Goal: Task Accomplishment & Management: Use online tool/utility

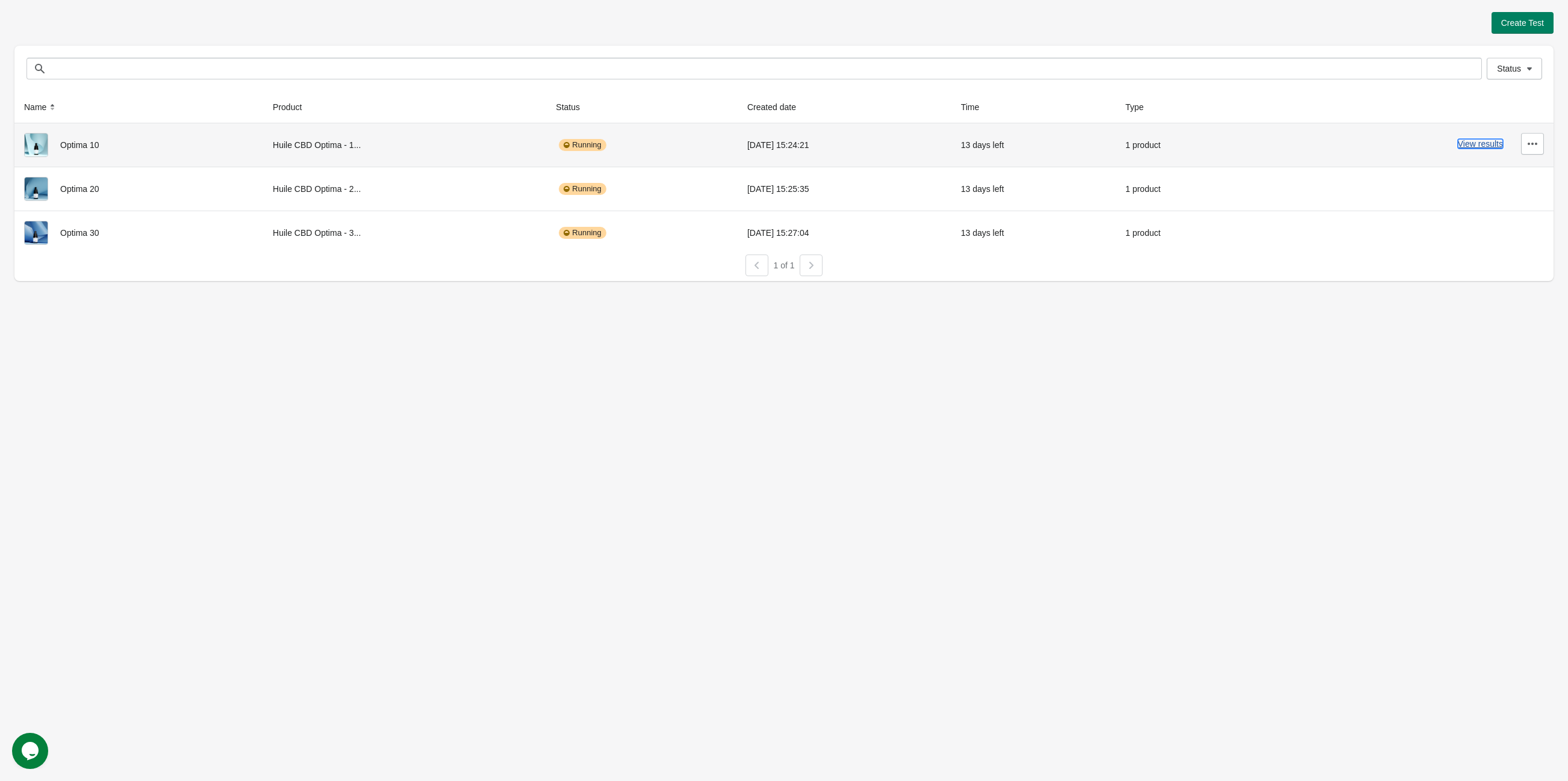
click at [1471, 142] on button "View results" at bounding box center [1480, 144] width 45 height 10
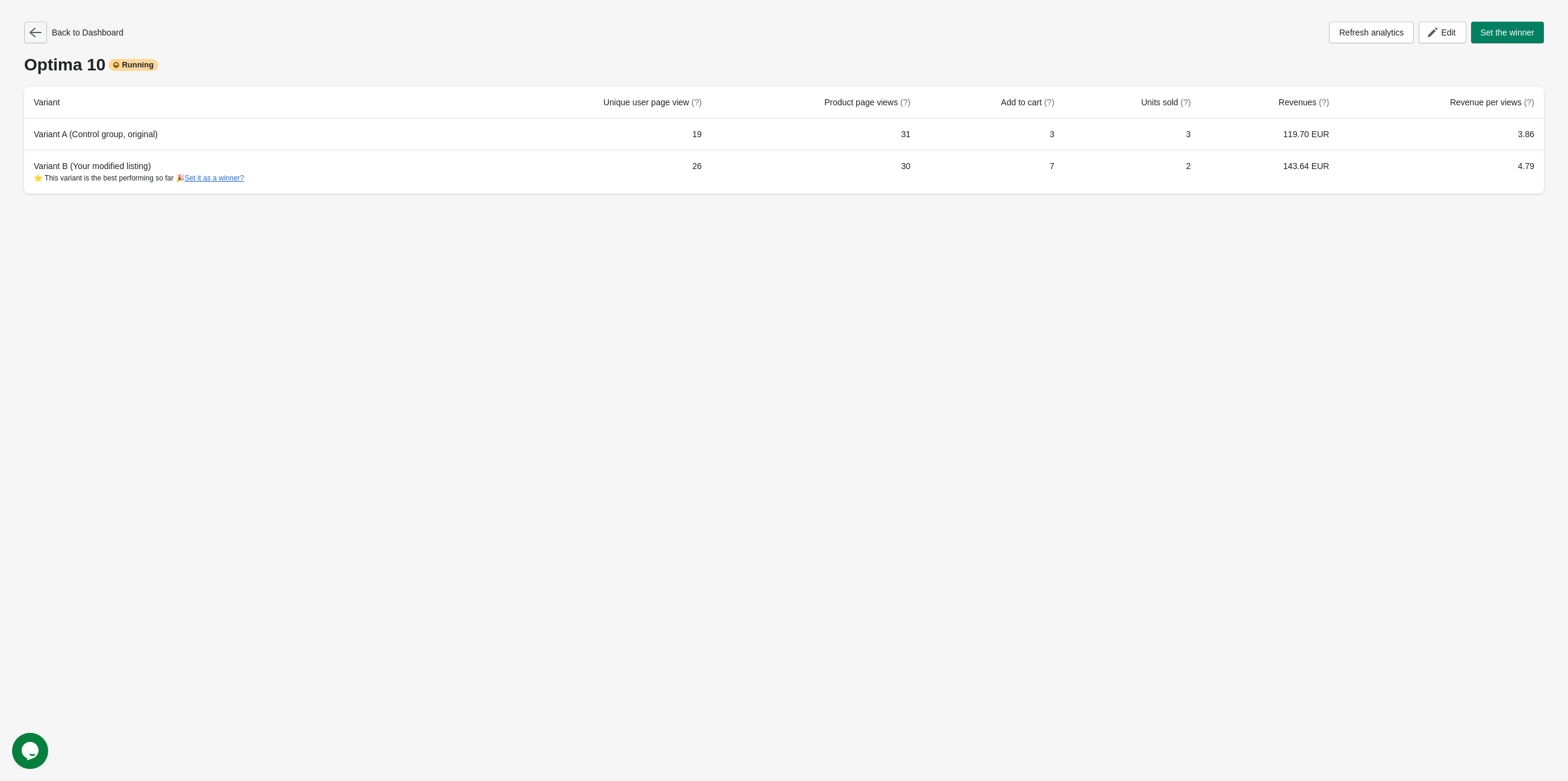
click at [34, 32] on icon "button" at bounding box center [35, 32] width 12 height 10
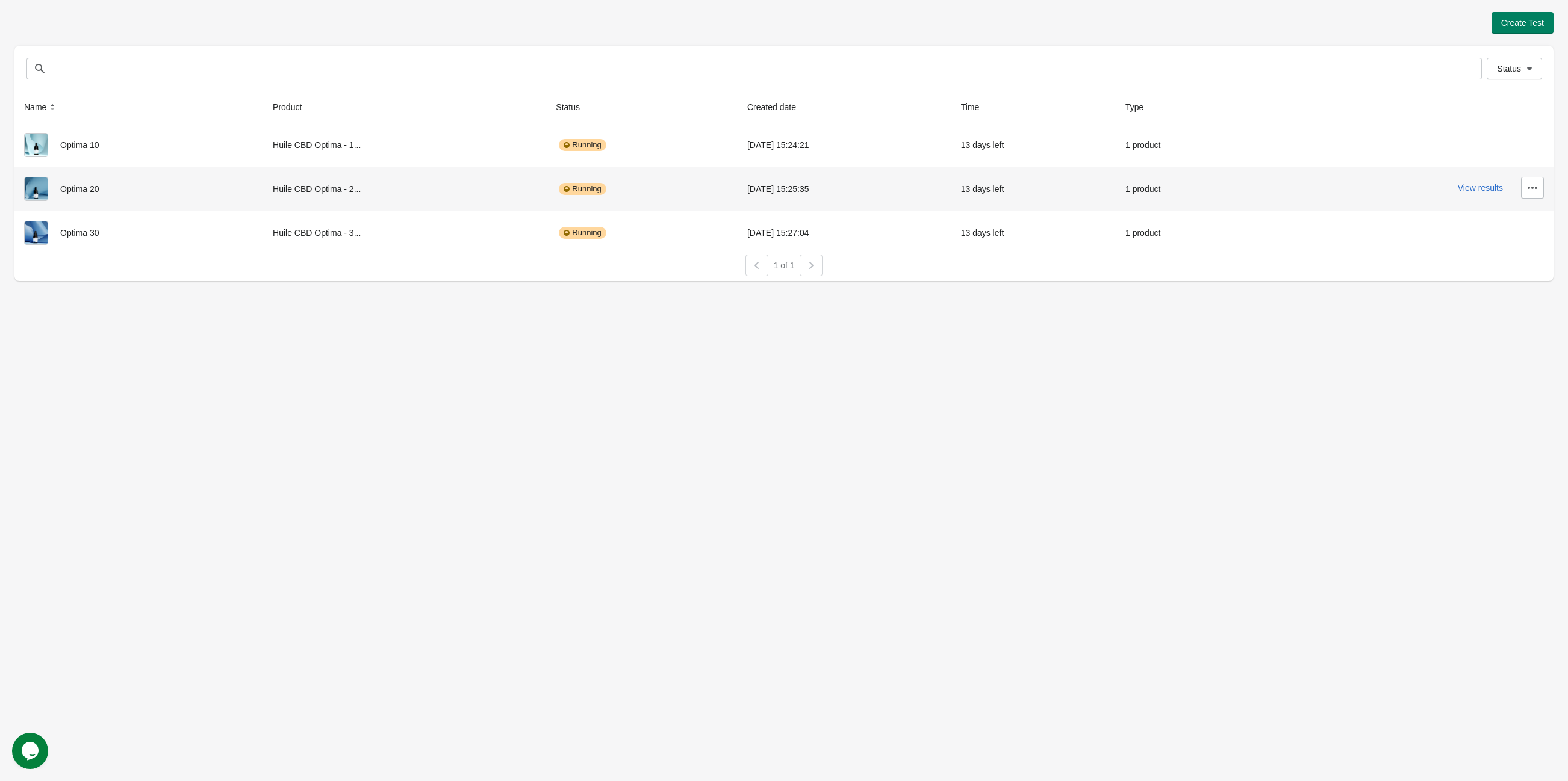
click at [1486, 195] on div "View results" at bounding box center [1406, 187] width 275 height 22
click at [1490, 186] on button "View results" at bounding box center [1480, 188] width 45 height 10
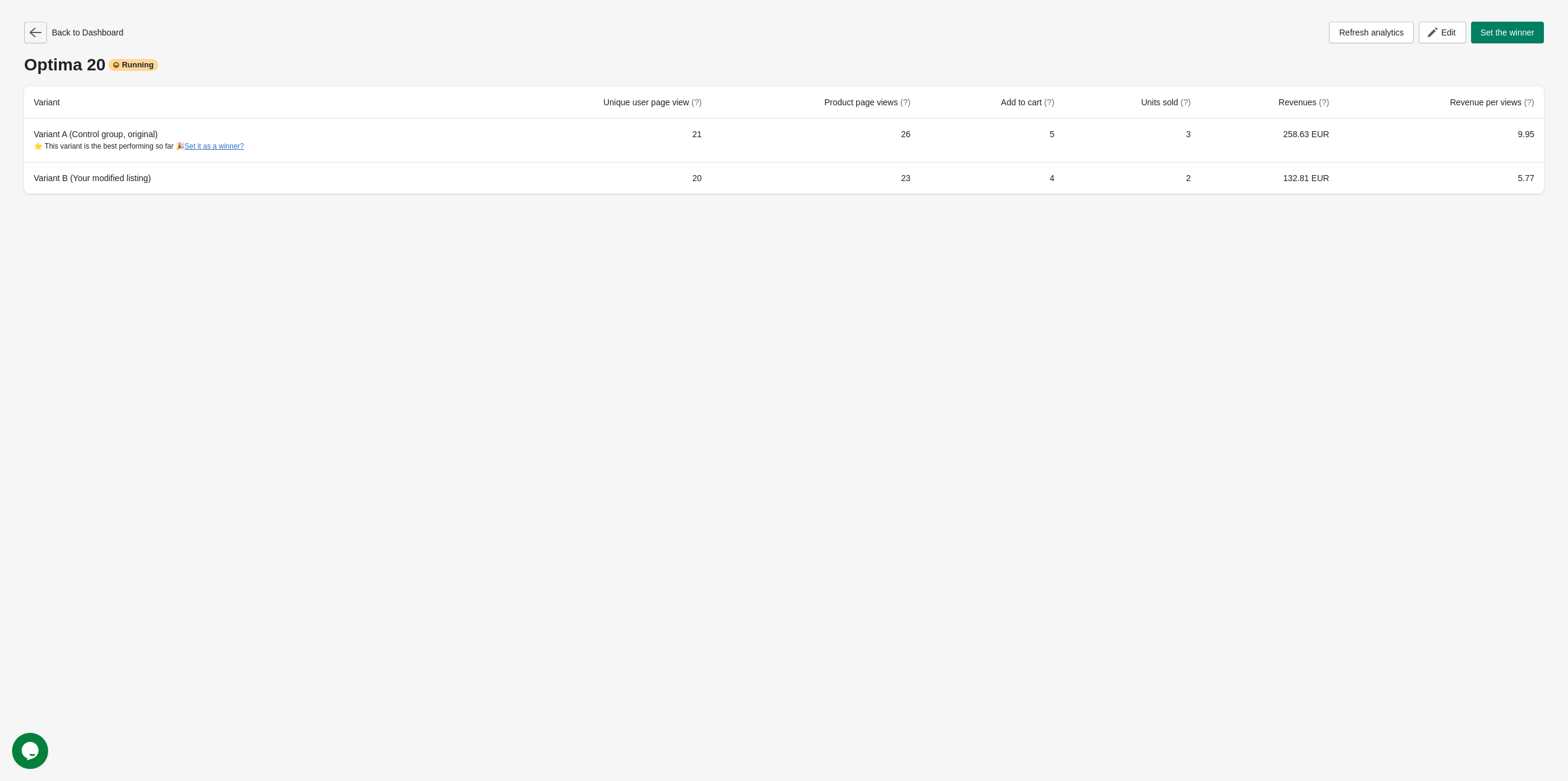
click at [33, 26] on icon "button" at bounding box center [35, 32] width 12 height 12
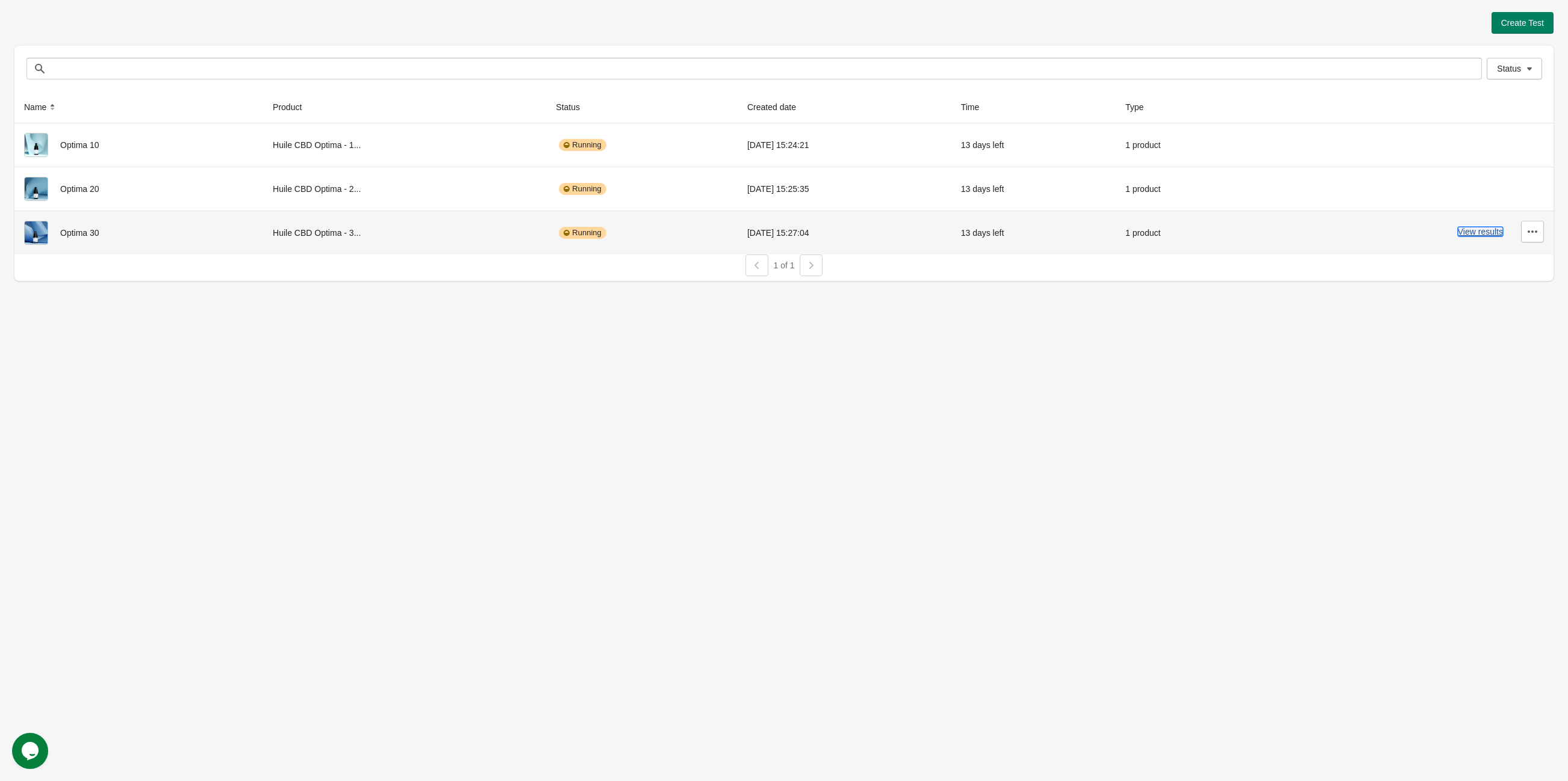
click at [1490, 234] on button "View results" at bounding box center [1480, 232] width 45 height 10
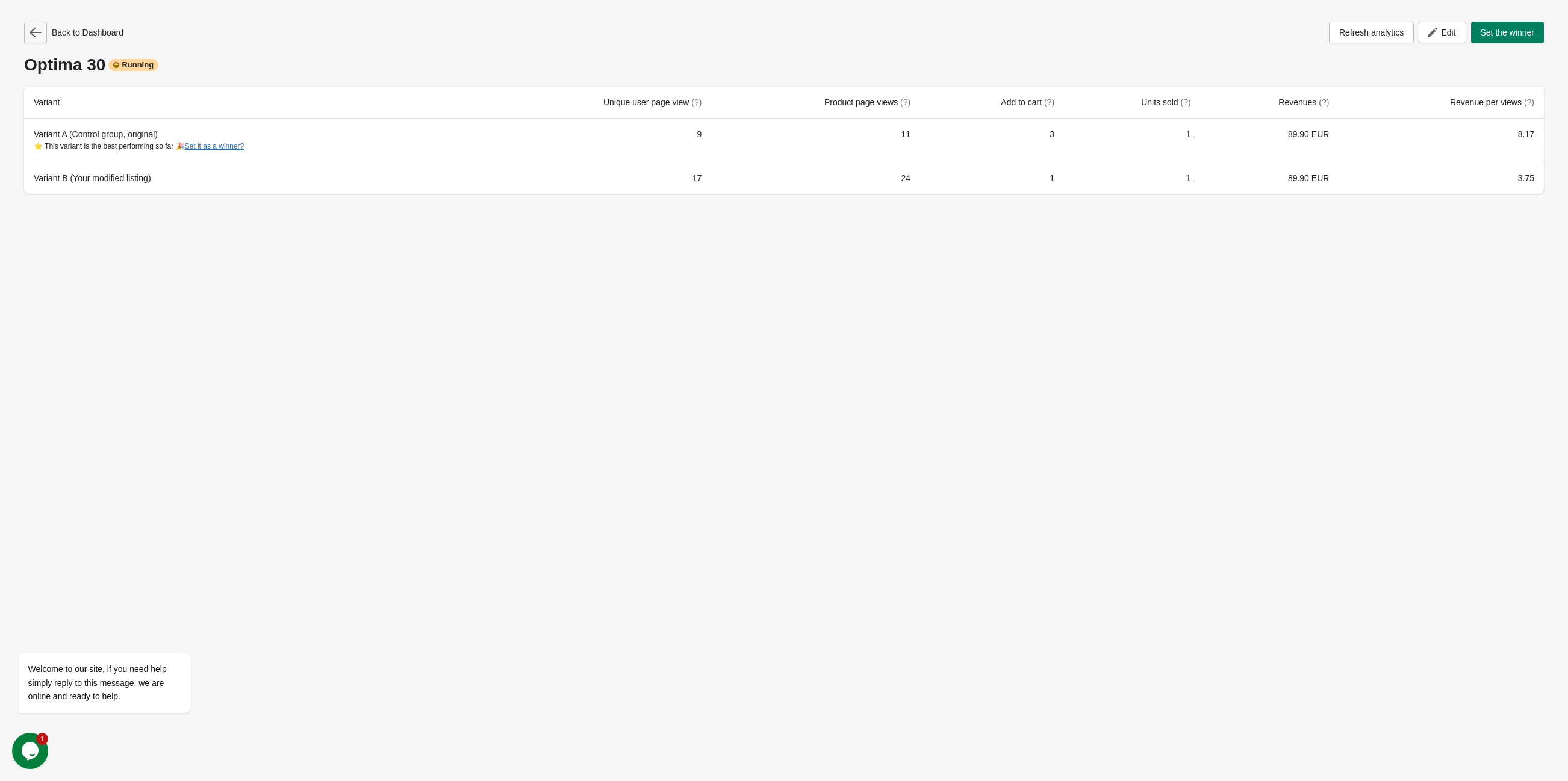
click at [33, 28] on icon "button" at bounding box center [35, 32] width 12 height 10
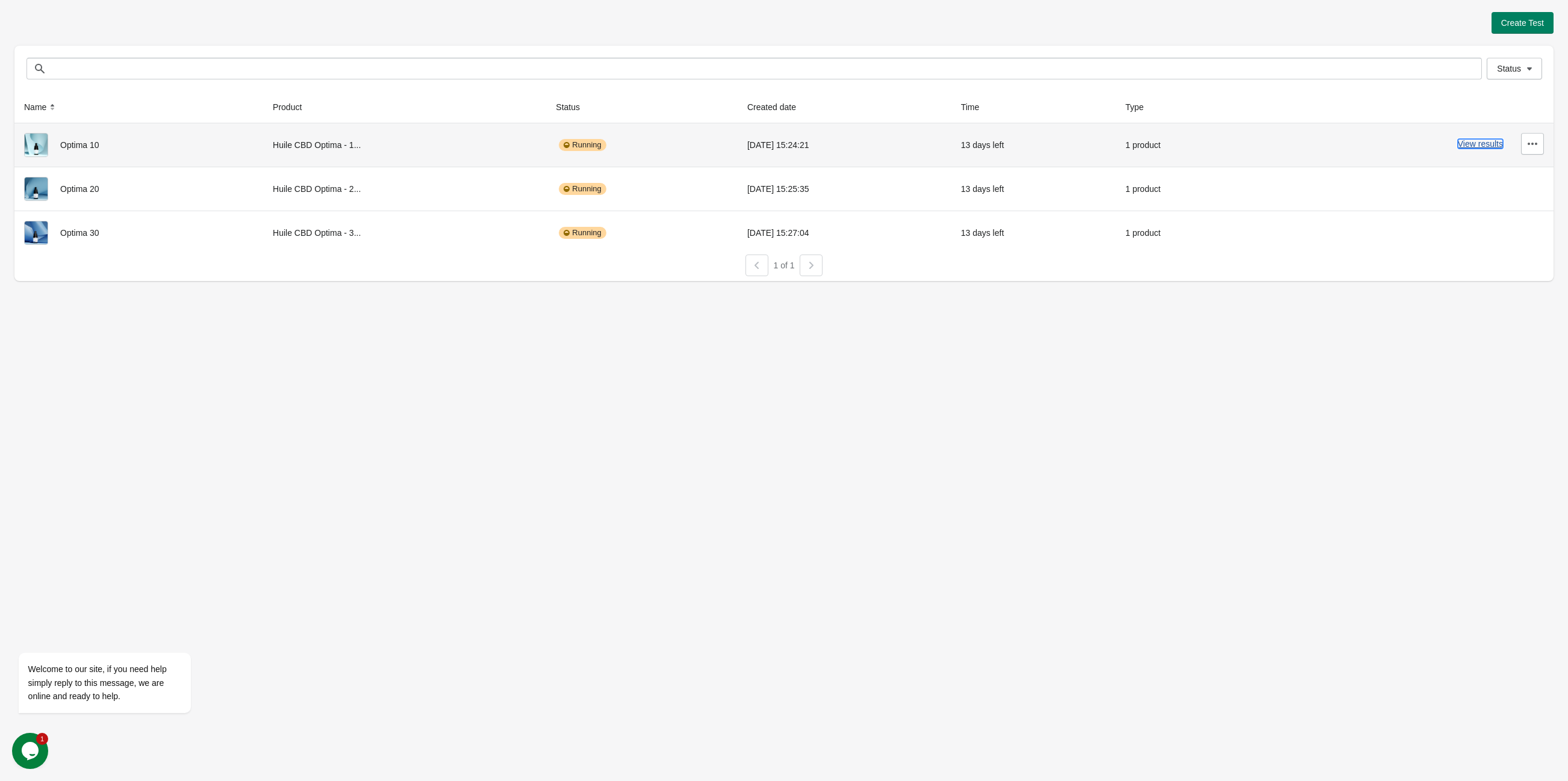
click at [1473, 147] on button "View results" at bounding box center [1480, 144] width 45 height 10
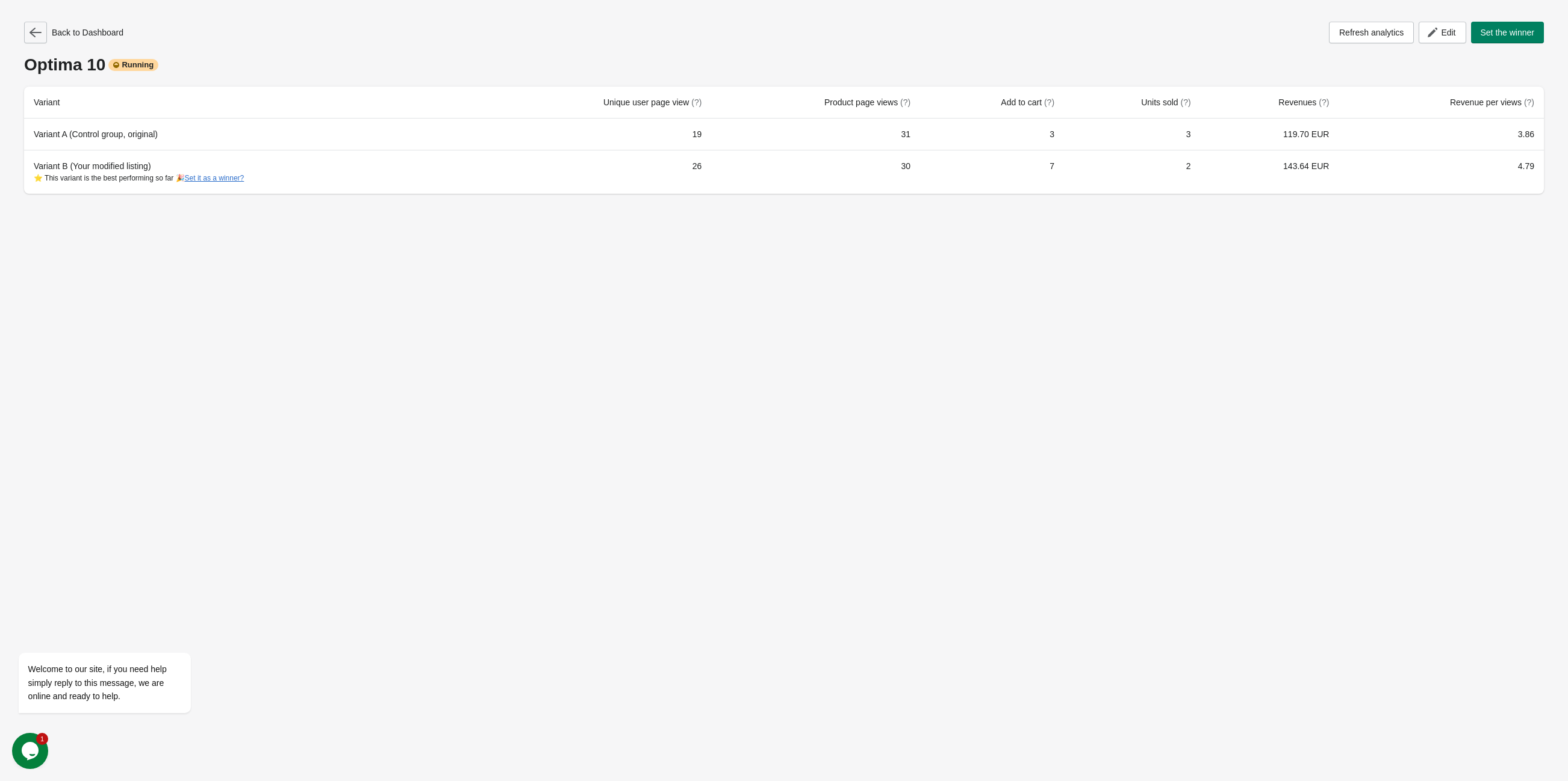
click at [41, 41] on button "button" at bounding box center [35, 32] width 23 height 22
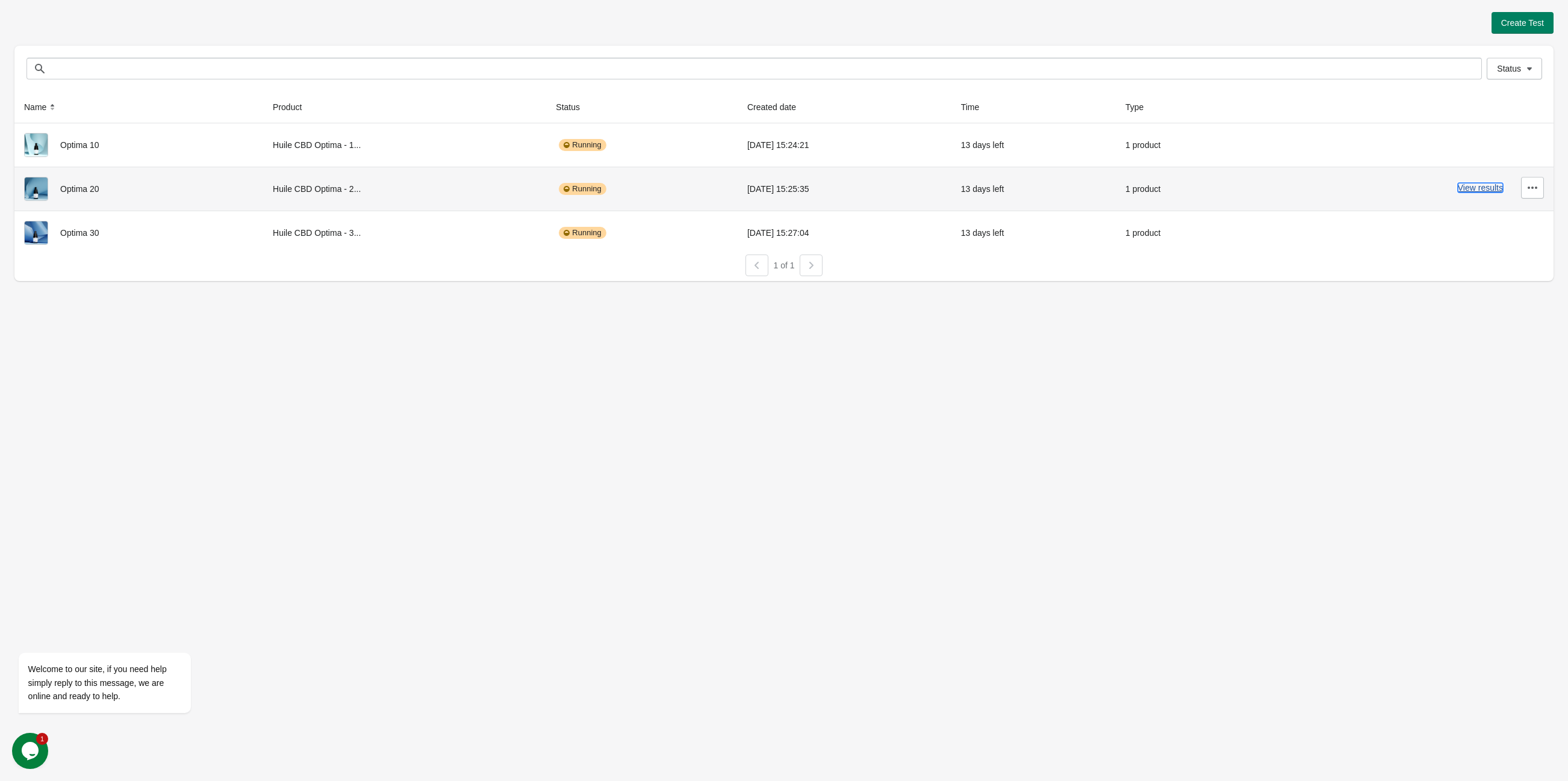
click at [1478, 189] on button "View results" at bounding box center [1480, 188] width 45 height 10
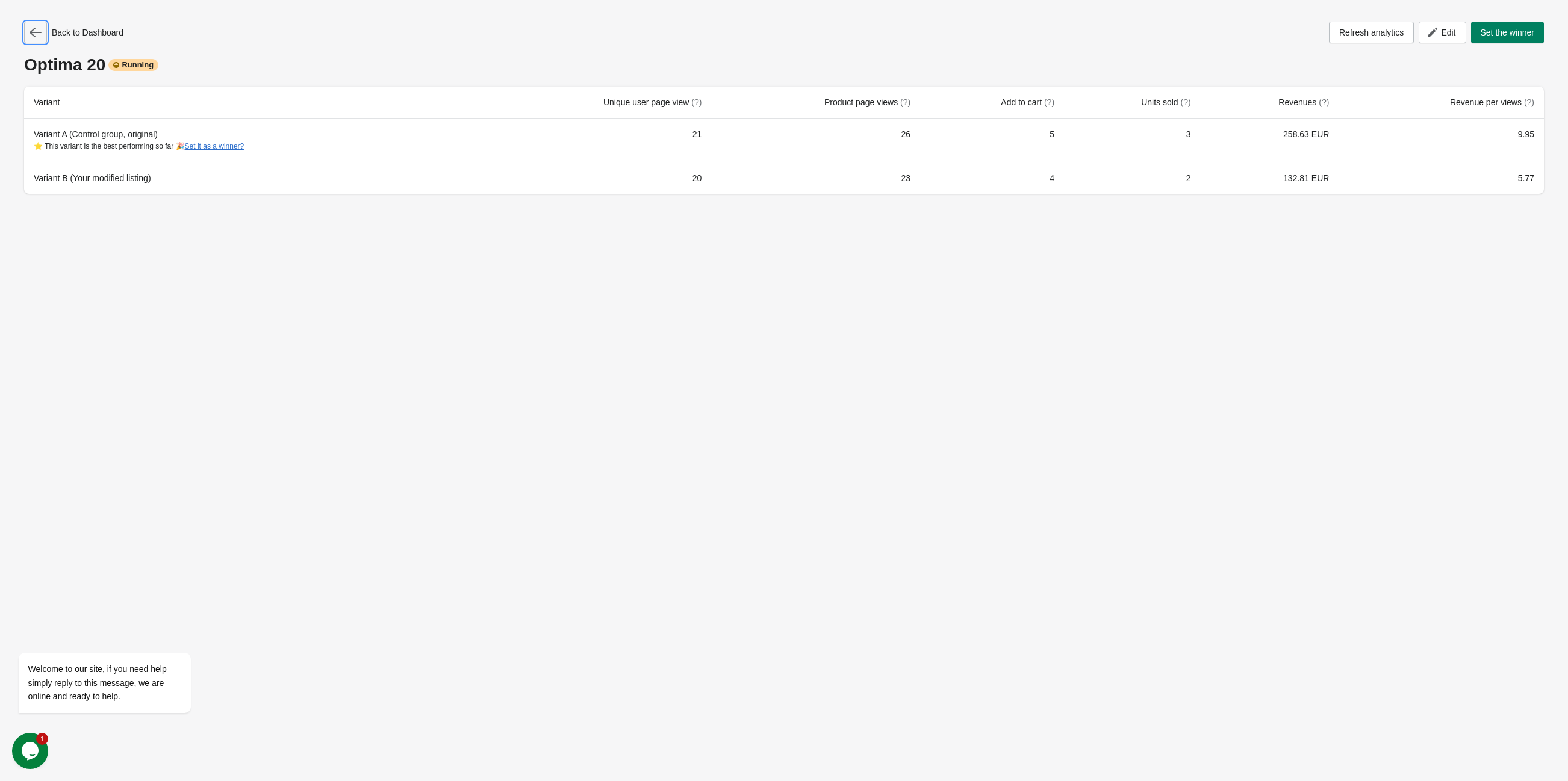
click at [25, 35] on button "button" at bounding box center [35, 32] width 23 height 22
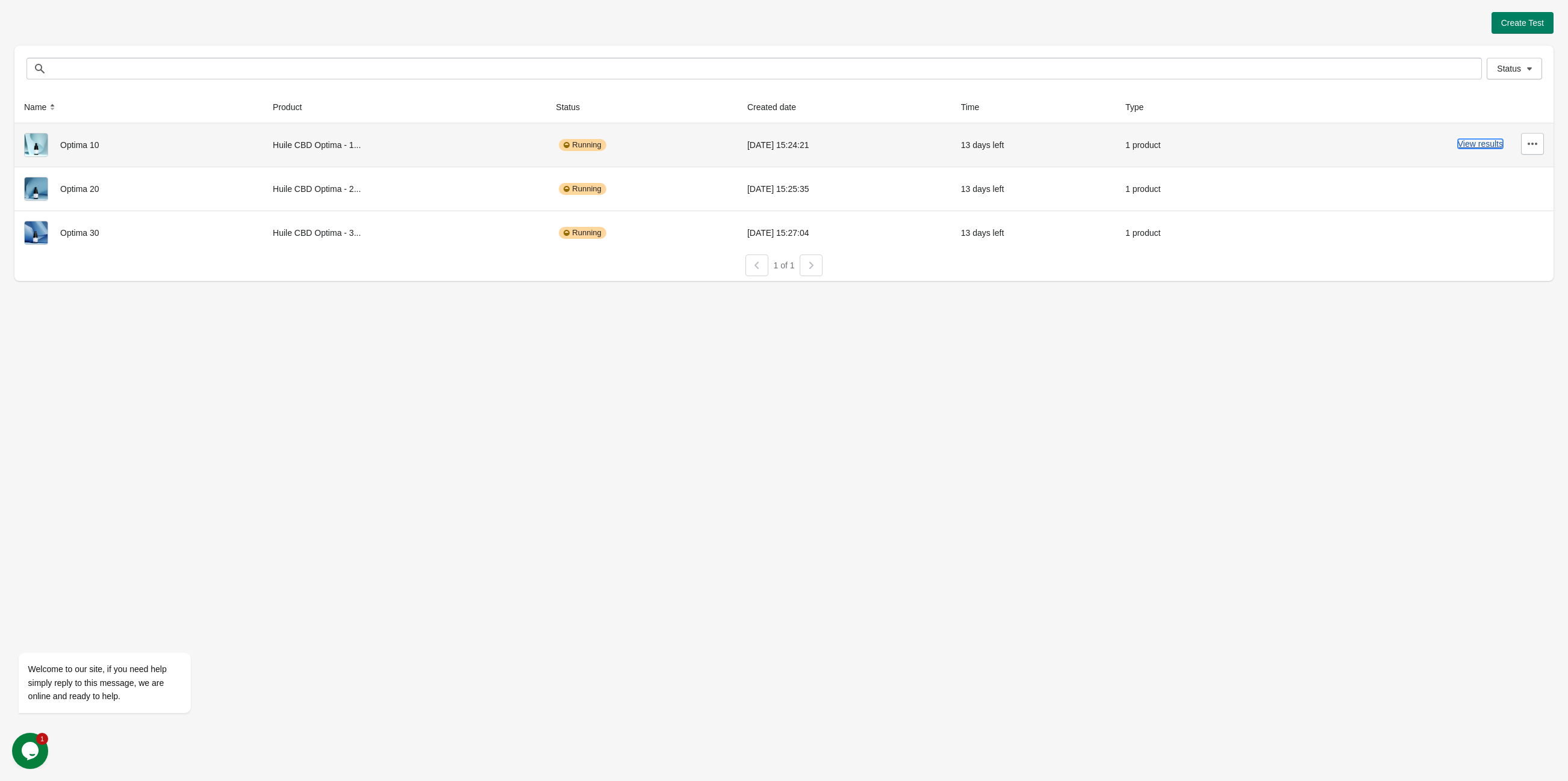
click at [1476, 139] on button "View results" at bounding box center [1480, 144] width 45 height 10
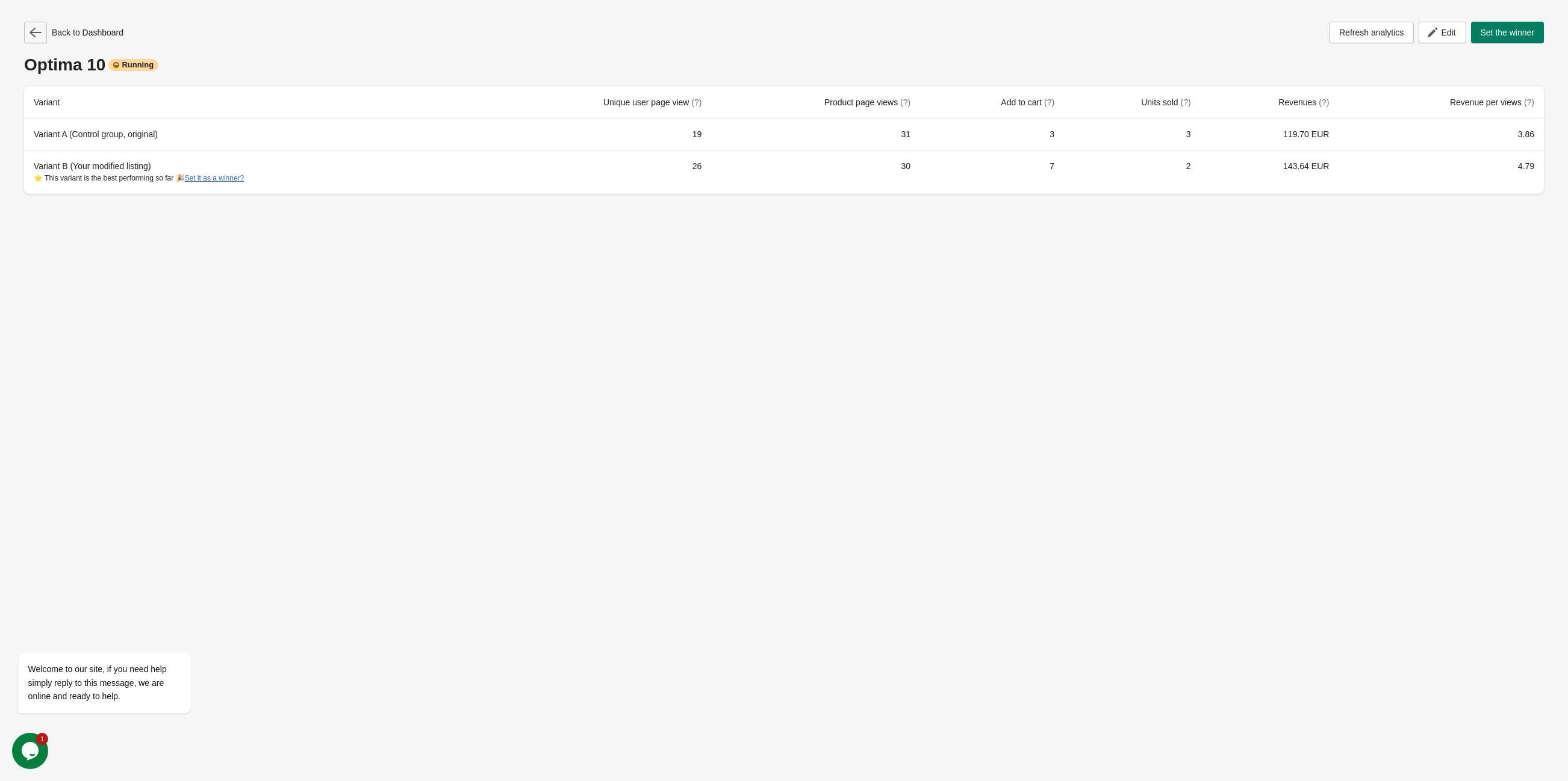
click at [25, 35] on button "button" at bounding box center [35, 32] width 23 height 22
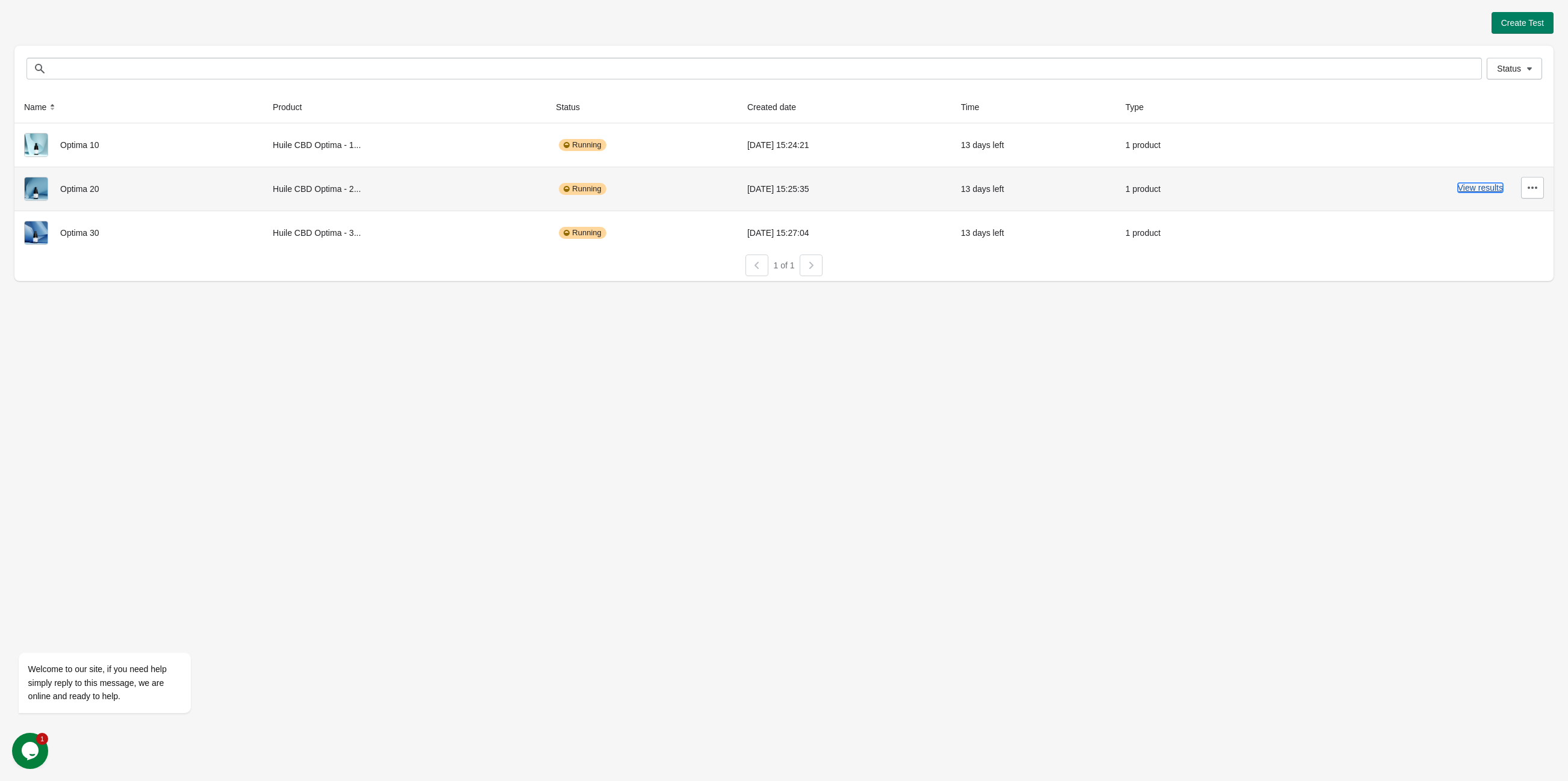
click at [1484, 189] on button "View results" at bounding box center [1480, 188] width 45 height 10
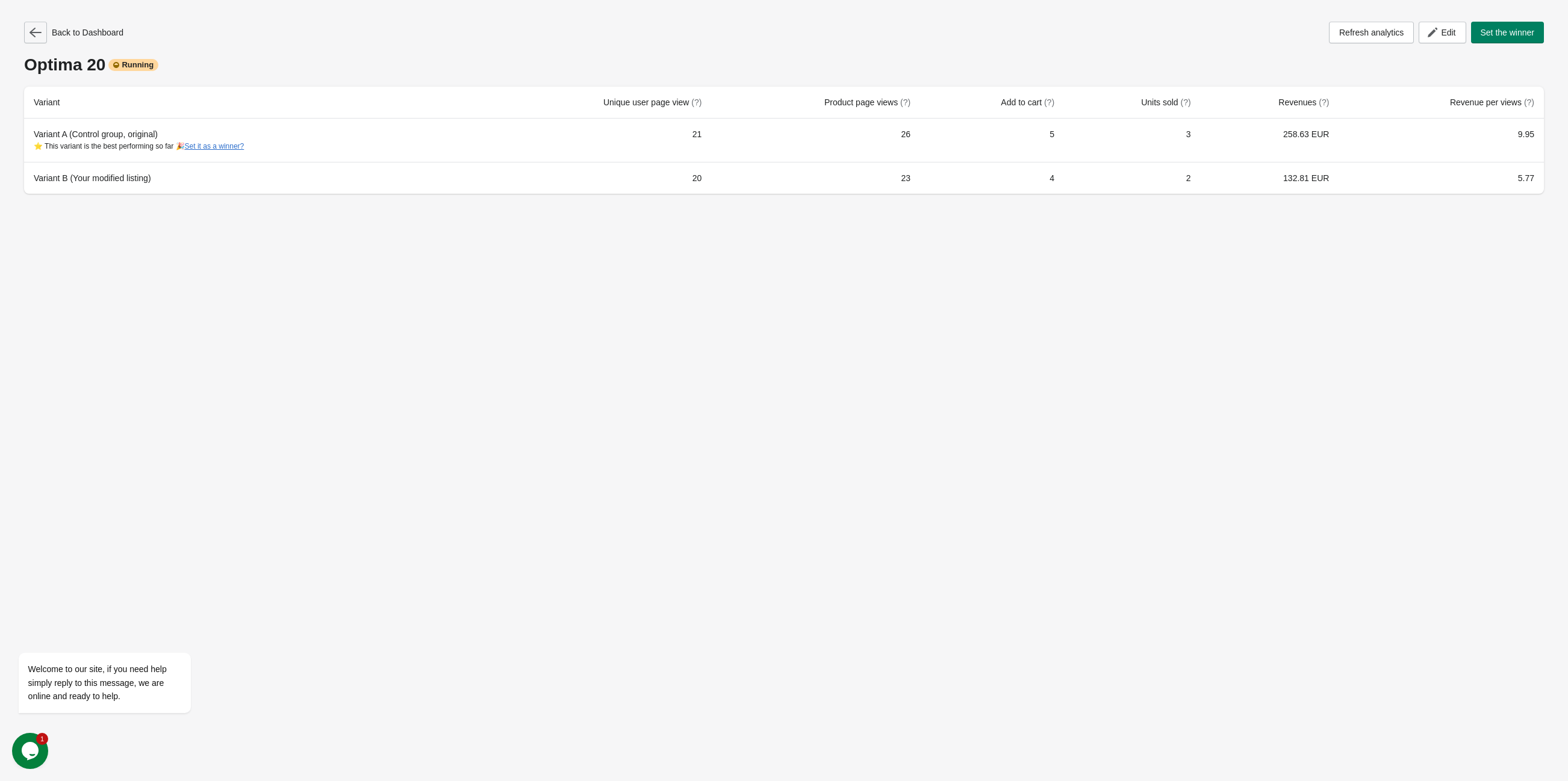
click at [27, 29] on button "button" at bounding box center [35, 32] width 23 height 22
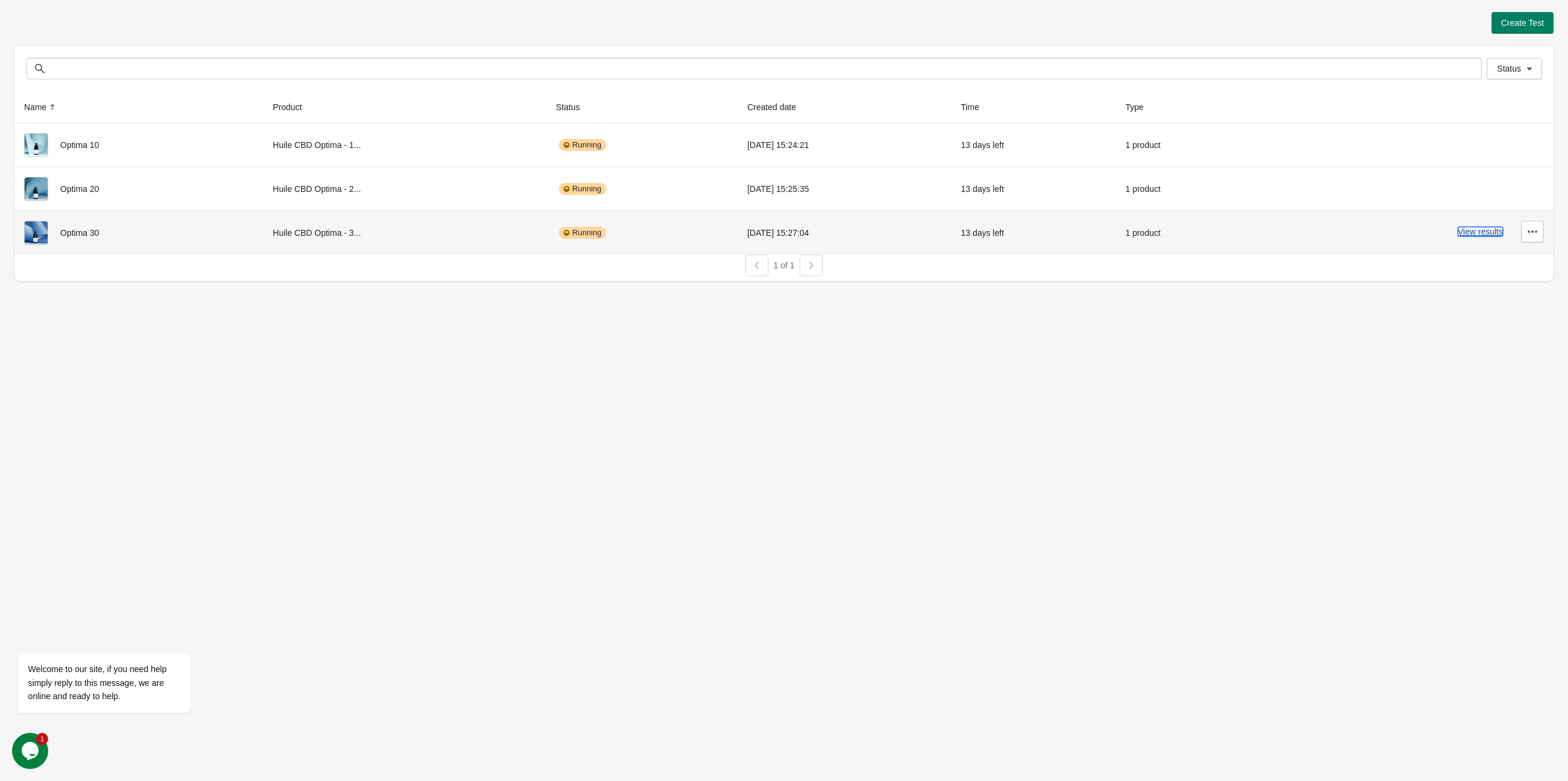
click at [1473, 234] on button "View results" at bounding box center [1480, 232] width 45 height 10
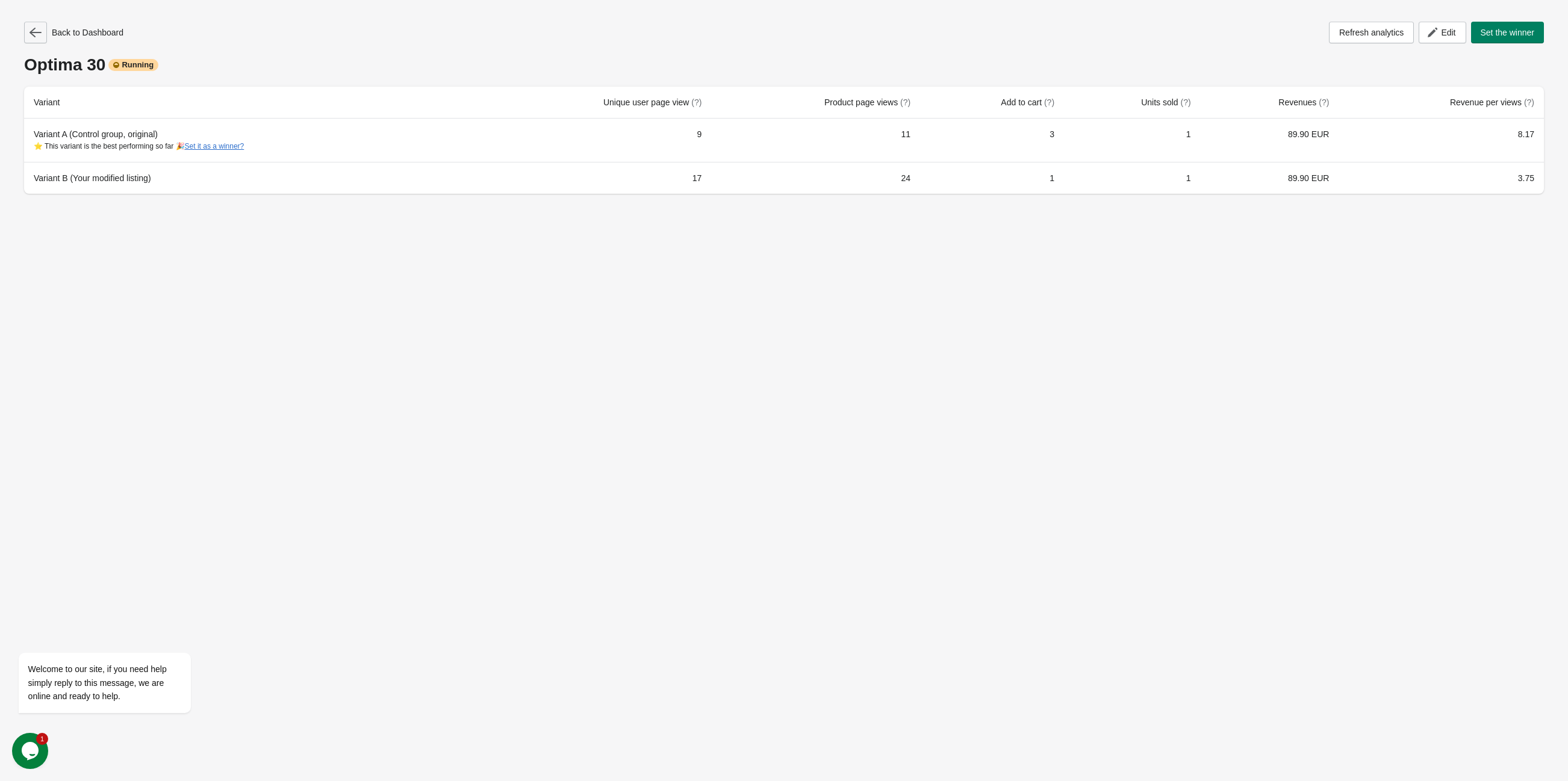
click at [30, 30] on icon "button" at bounding box center [35, 32] width 12 height 12
